Goal: Transaction & Acquisition: Purchase product/service

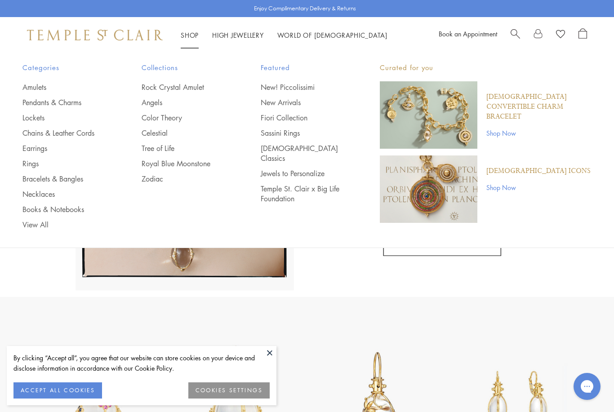
click at [196, 85] on link "Rock Crystal Amulet" at bounding box center [183, 87] width 83 height 10
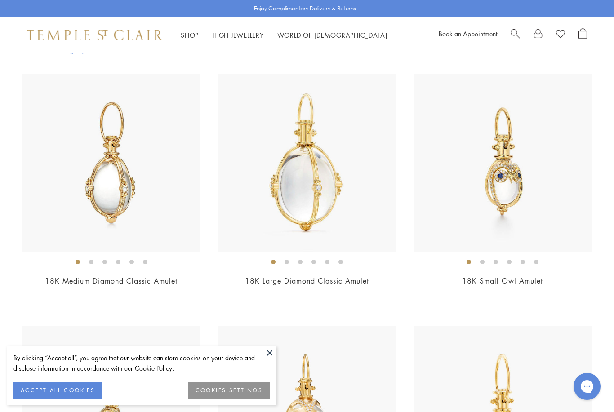
scroll to position [1590, 0]
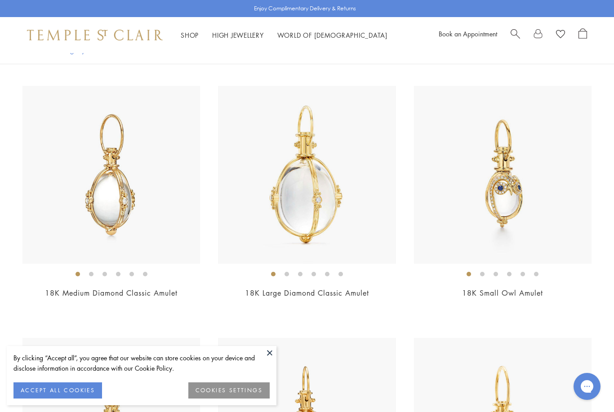
click at [155, 289] on link "18K Medium Diamond Classic Amulet" at bounding box center [111, 293] width 133 height 10
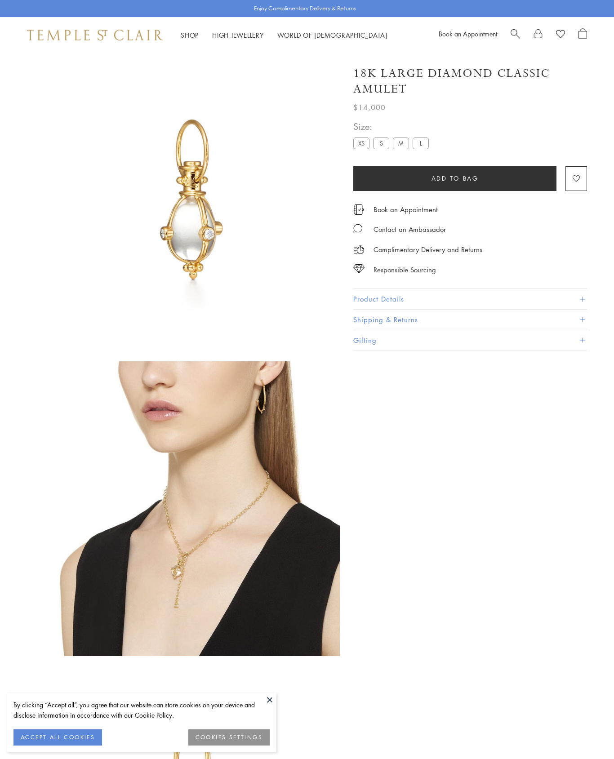
scroll to position [227, 0]
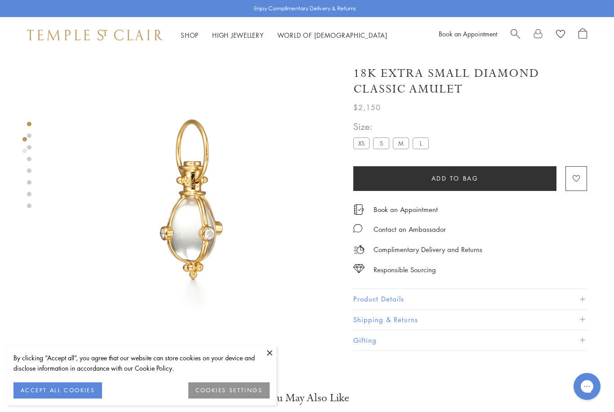
click at [383, 145] on label "S" at bounding box center [381, 143] width 16 height 11
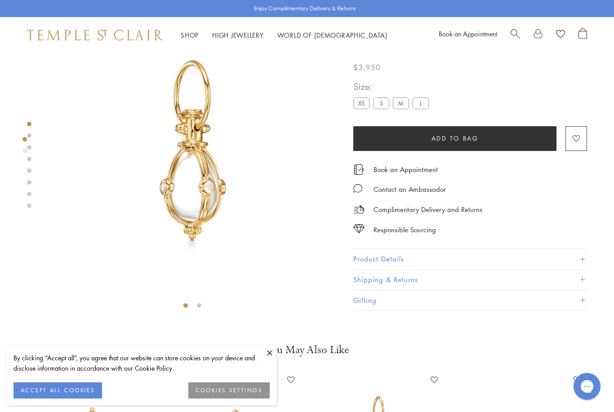
scroll to position [53, 0]
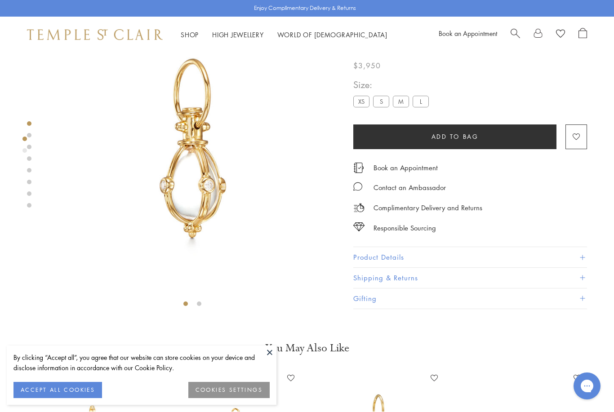
click at [360, 260] on button "Product Details" at bounding box center [470, 258] width 234 height 20
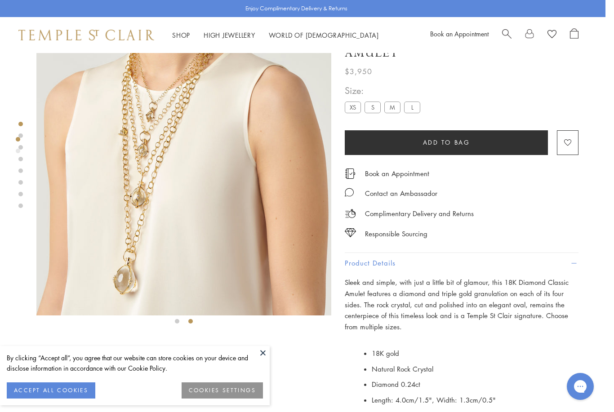
scroll to position [14, 2]
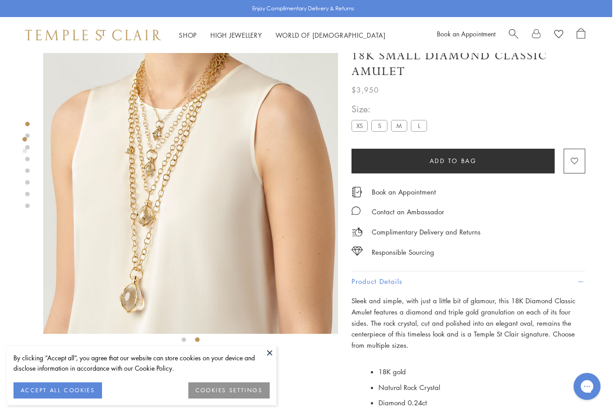
click at [401, 124] on label "M" at bounding box center [399, 125] width 16 height 11
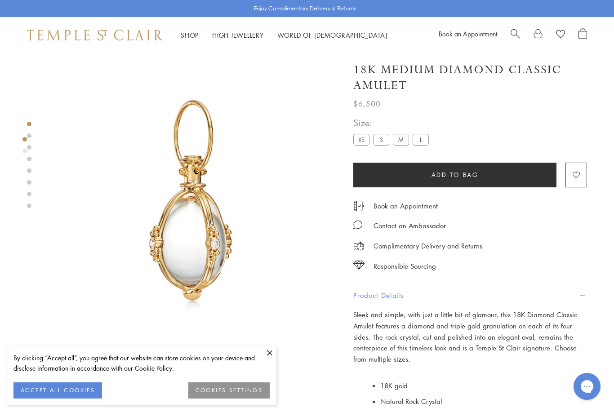
scroll to position [0, 0]
click at [381, 142] on label "S" at bounding box center [381, 139] width 16 height 11
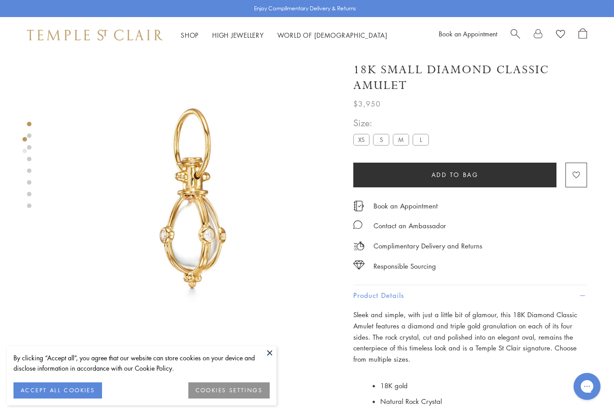
click at [365, 140] on label "XS" at bounding box center [361, 139] width 16 height 11
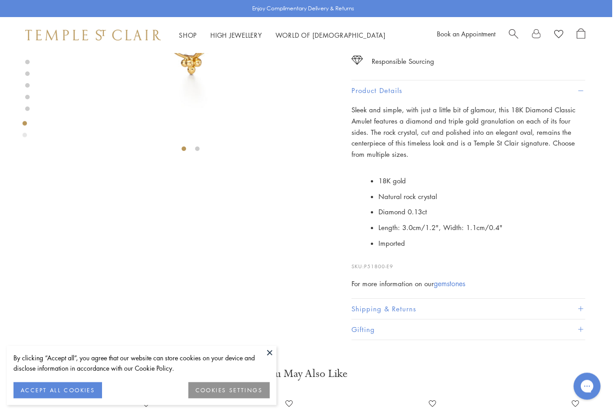
scroll to position [205, 2]
click at [453, 280] on link "gemstones" at bounding box center [449, 284] width 31 height 10
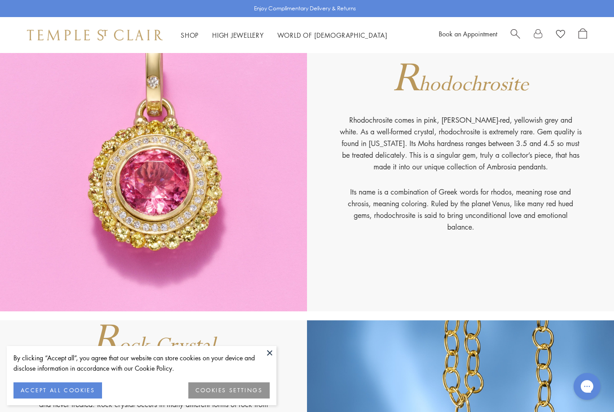
scroll to position [5735, 0]
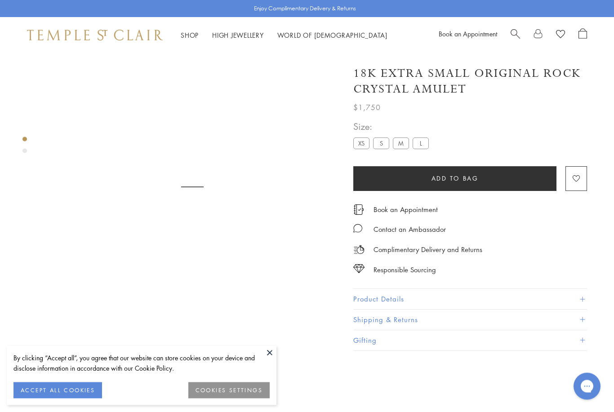
scroll to position [53, 0]
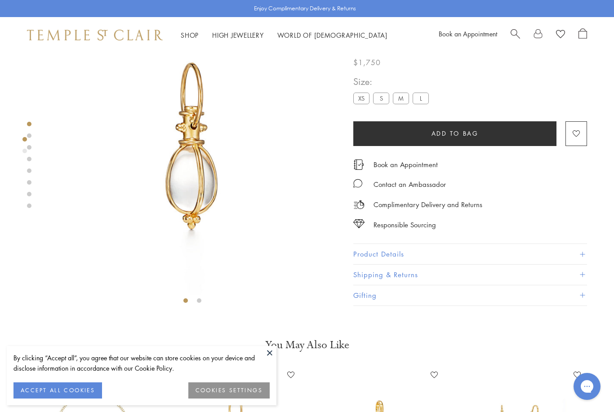
click at [370, 262] on button "Product Details" at bounding box center [470, 255] width 234 height 20
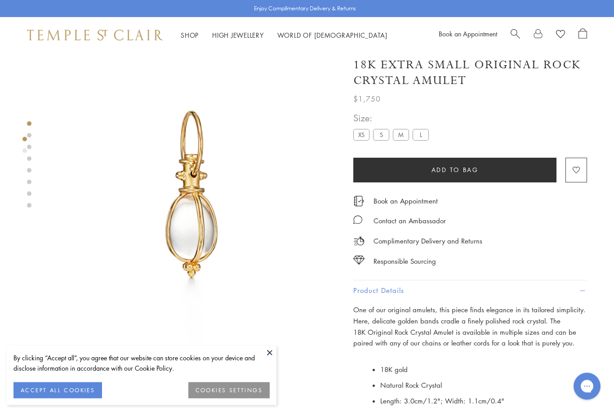
scroll to position [0, 0]
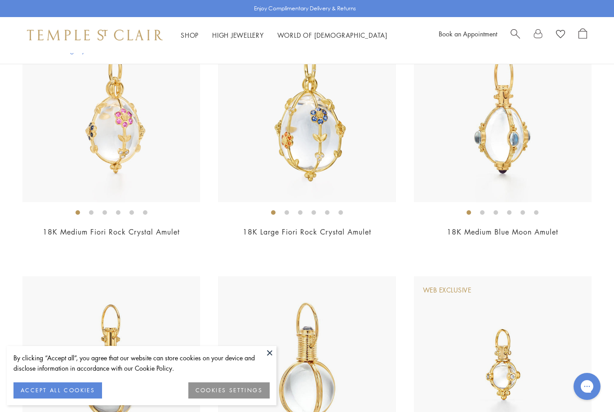
scroll to position [324, 0]
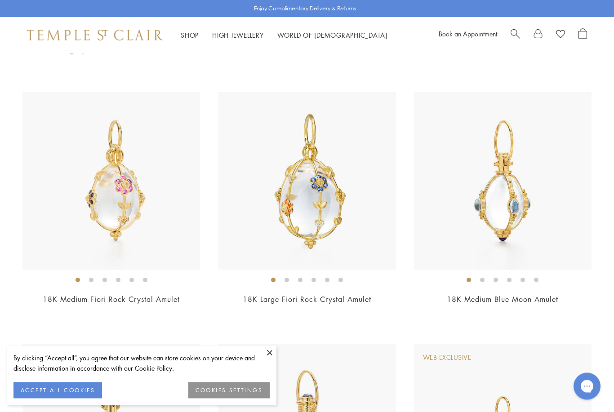
click at [160, 295] on link "18K Medium Fiori Rock Crystal Amulet" at bounding box center [111, 300] width 137 height 10
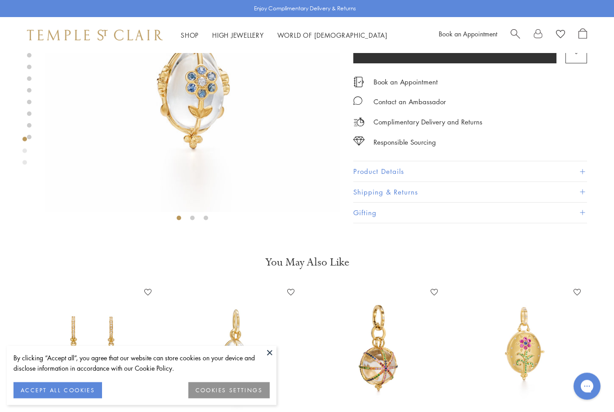
scroll to position [136, 0]
click at [385, 176] on button "Product Details" at bounding box center [470, 172] width 234 height 20
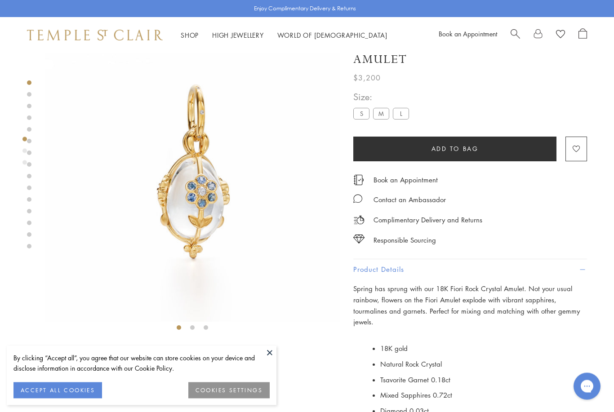
scroll to position [0, 0]
